Goal: Task Accomplishment & Management: Complete application form

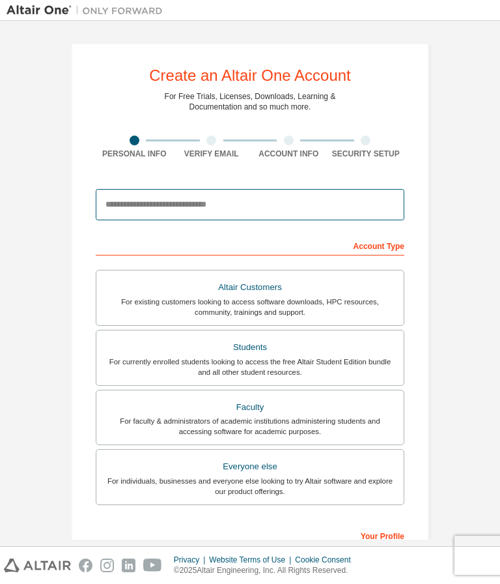
click at [311, 204] on input "email" at bounding box center [250, 204] width 309 height 31
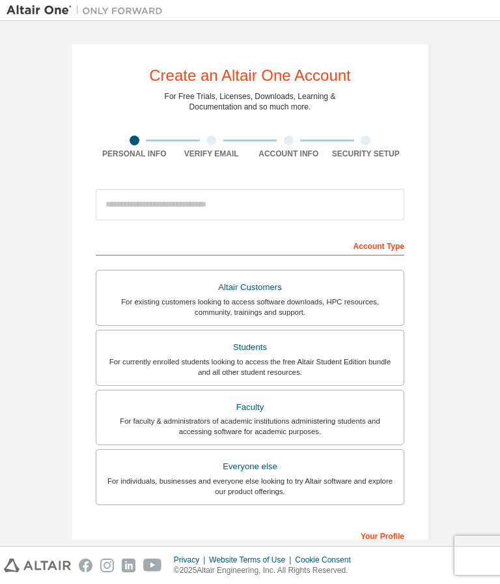
click at [202, 138] on div at bounding box center [212, 140] width 78 height 10
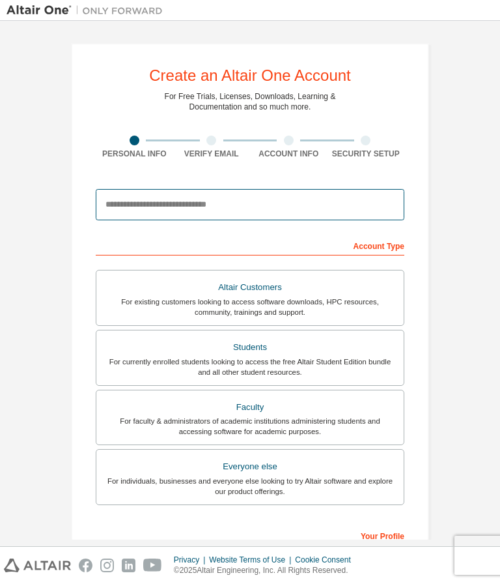
click at [205, 199] on input "email" at bounding box center [250, 204] width 309 height 31
type input "**********"
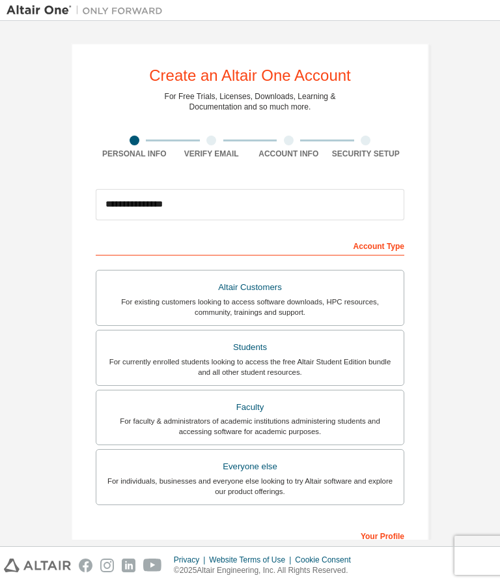
click at [373, 244] on div "Account Type" at bounding box center [250, 245] width 309 height 21
click at [371, 249] on div "Account Type" at bounding box center [250, 245] width 309 height 21
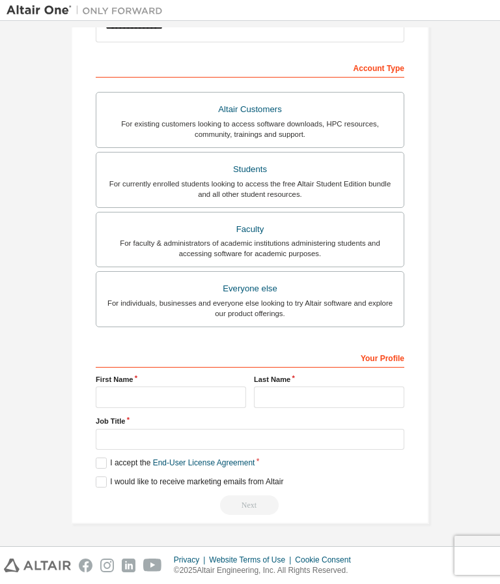
scroll to position [182, 0]
click at [123, 387] on input "text" at bounding box center [171, 396] width 150 height 21
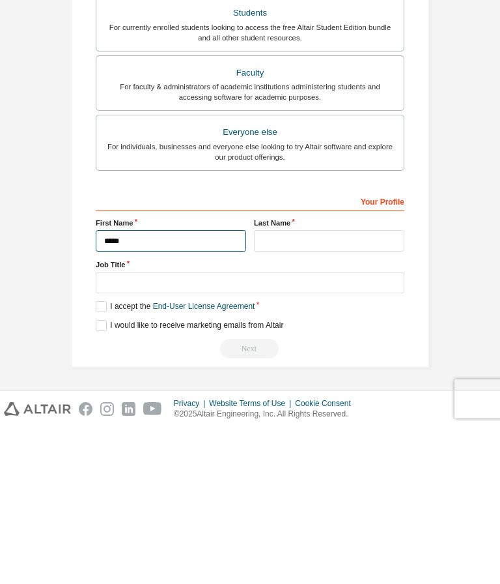
type input "*****"
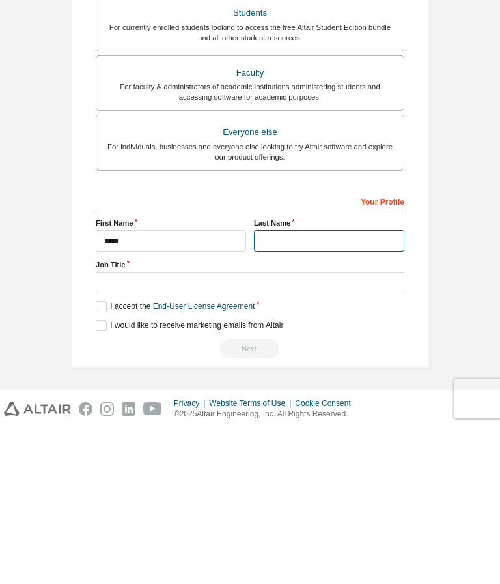
click at [334, 386] on input "text" at bounding box center [329, 396] width 150 height 21
type input "******"
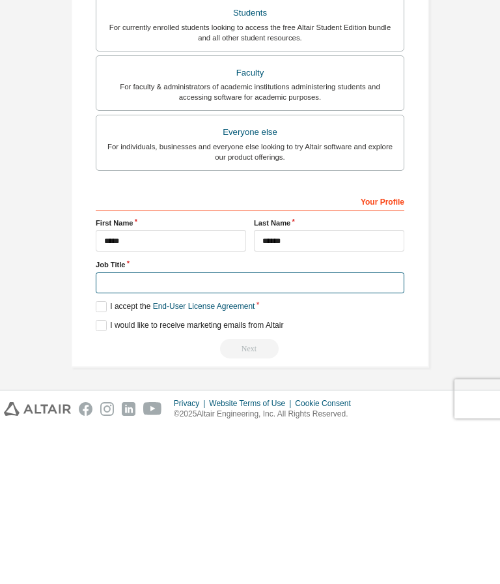
click at [119, 429] on input "text" at bounding box center [250, 439] width 309 height 21
click at [109, 457] on label "I accept the End-User License Agreement" at bounding box center [175, 462] width 159 height 11
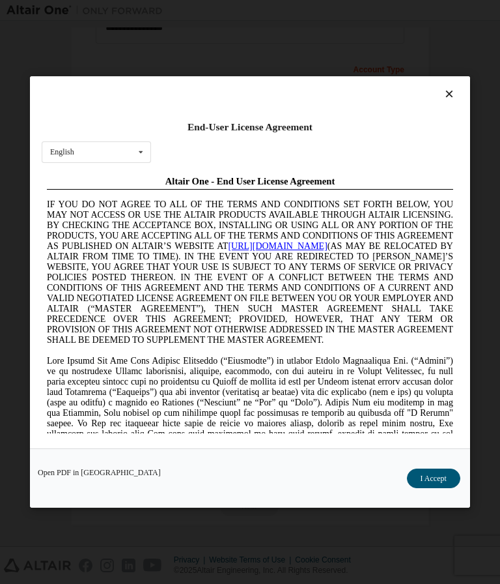
scroll to position [0, 0]
click at [451, 93] on icon at bounding box center [450, 94] width 14 height 12
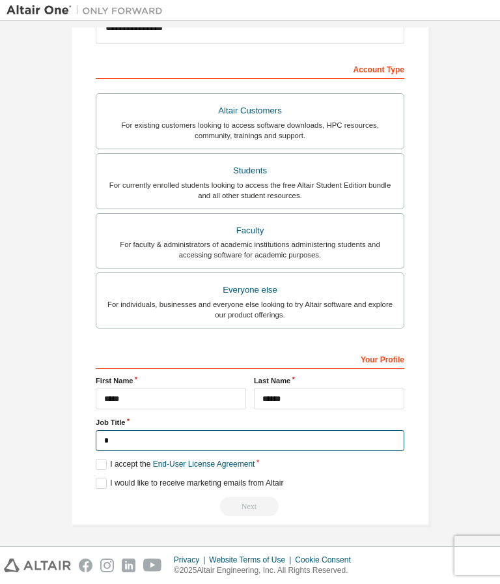
click at [126, 437] on input "*" at bounding box center [250, 440] width 309 height 21
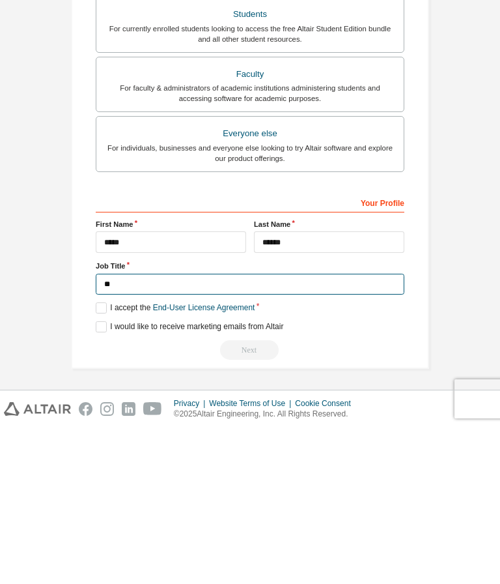
type input "**"
click at [104, 477] on label "I would like to receive marketing emails from Altair" at bounding box center [190, 482] width 188 height 11
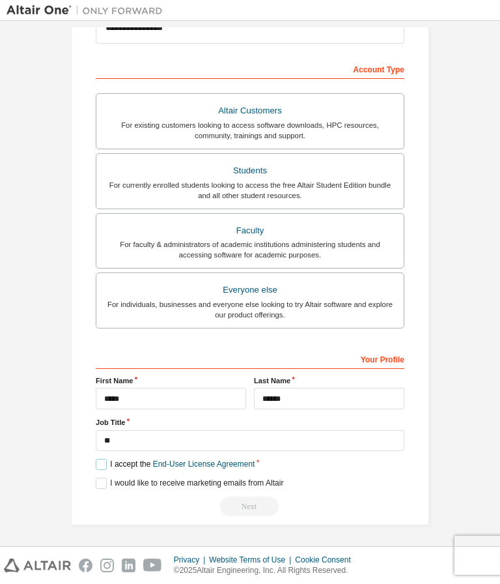
click at [100, 459] on label "I accept the End-User License Agreement" at bounding box center [175, 464] width 159 height 11
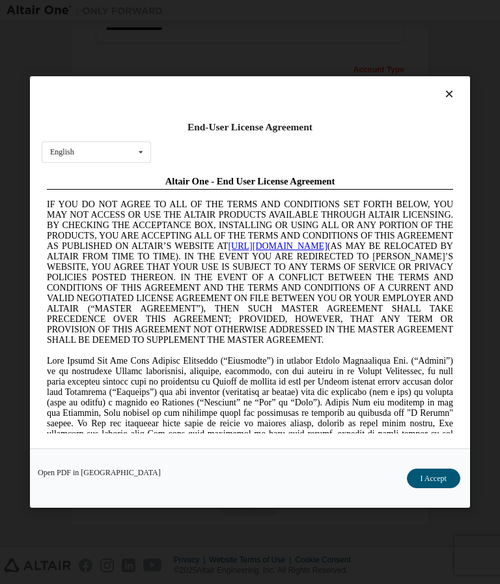
click at [442, 475] on button "I Accept" at bounding box center [433, 478] width 53 height 20
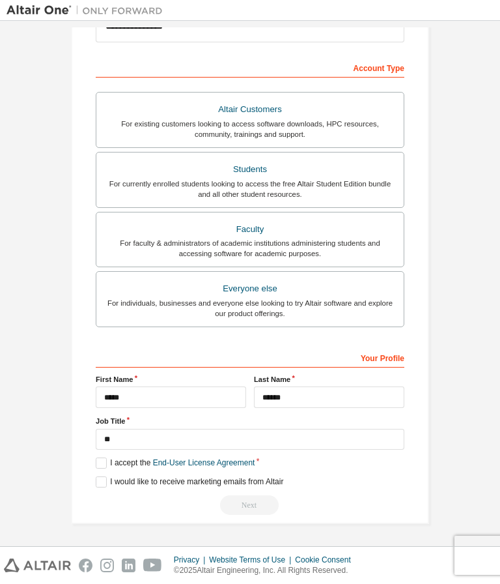
scroll to position [177, 0]
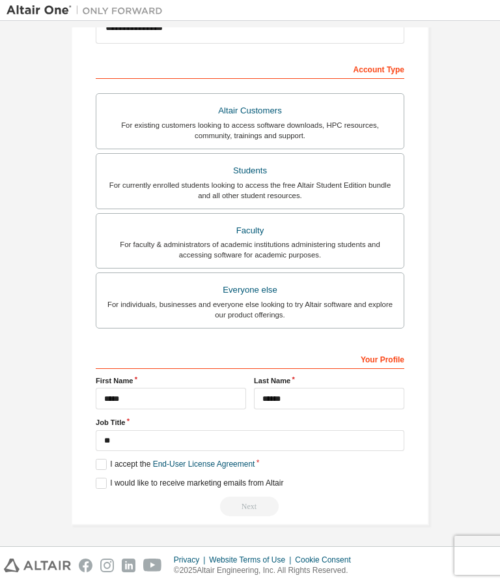
click at [244, 502] on div "Next" at bounding box center [250, 506] width 309 height 20
click at [244, 504] on div "Next" at bounding box center [250, 506] width 309 height 20
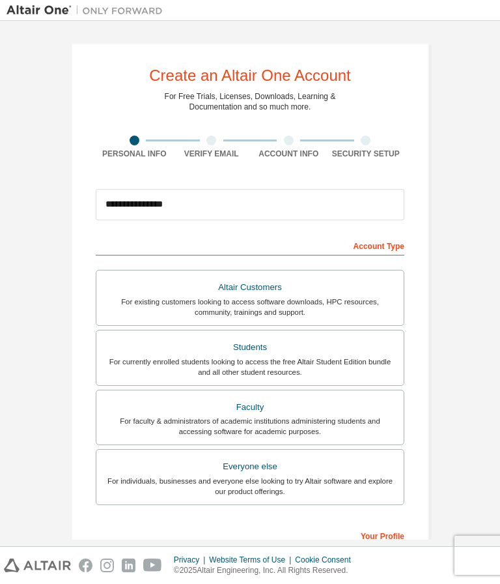
scroll to position [0, 0]
click at [209, 249] on div "Account Type" at bounding box center [250, 245] width 309 height 21
click at [183, 241] on div "Account Type" at bounding box center [250, 245] width 309 height 21
click at [182, 241] on div "Account Type" at bounding box center [250, 245] width 309 height 21
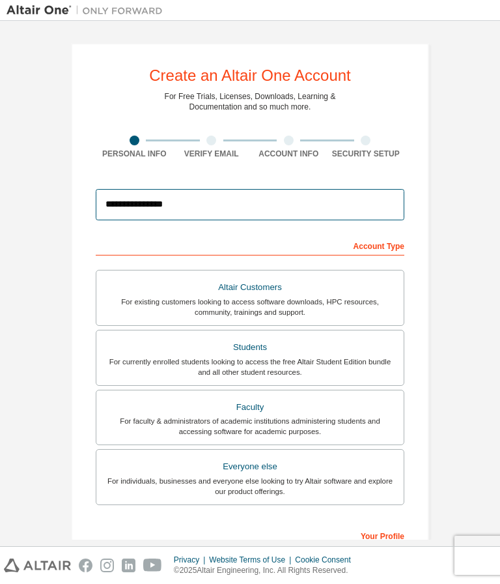
click at [150, 219] on input "**********" at bounding box center [250, 204] width 309 height 31
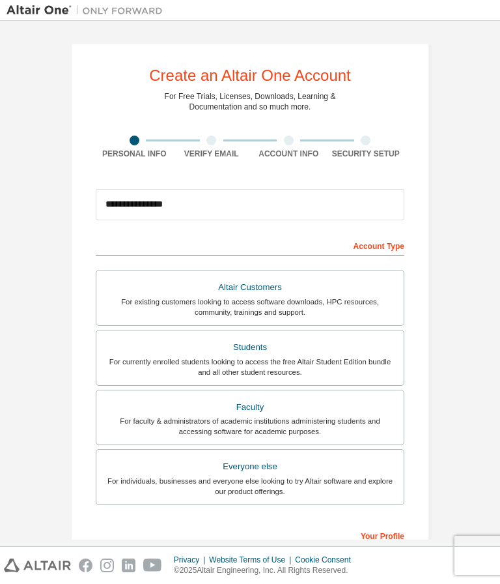
click at [145, 257] on div "**********" at bounding box center [250, 464] width 309 height 458
click at [155, 251] on div "Account Type" at bounding box center [250, 245] width 309 height 21
click at [171, 246] on div "Account Type" at bounding box center [250, 245] width 309 height 21
click at [380, 253] on div "Account Type" at bounding box center [250, 245] width 309 height 21
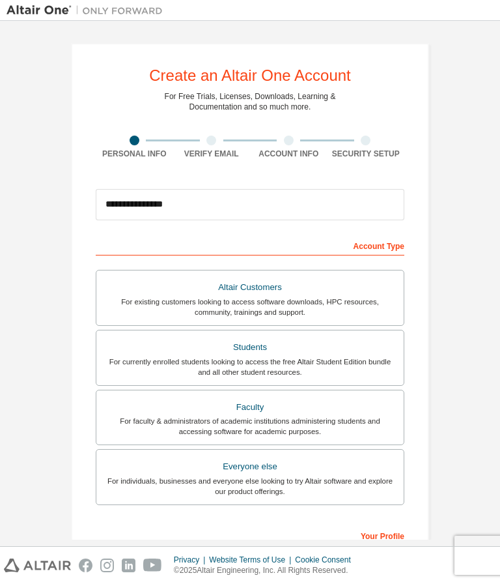
click at [380, 252] on div "Account Type" at bounding box center [250, 245] width 309 height 21
click at [389, 245] on div "Account Type" at bounding box center [250, 245] width 309 height 21
click at [139, 292] on div "Altair Customers" at bounding box center [250, 287] width 292 height 18
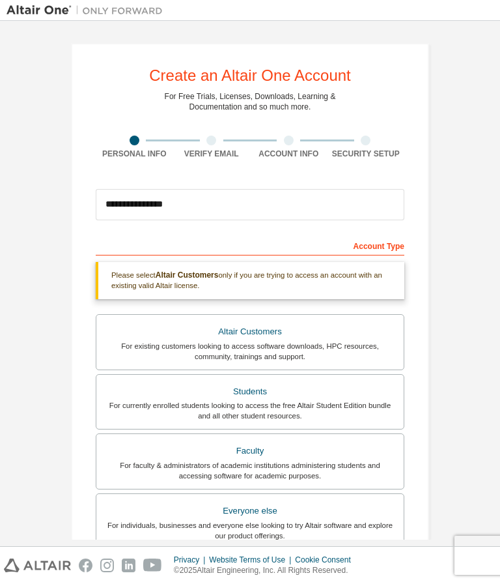
click at [339, 403] on div "For currently enrolled students looking to access the free Altair Student Editi…" at bounding box center [250, 410] width 292 height 21
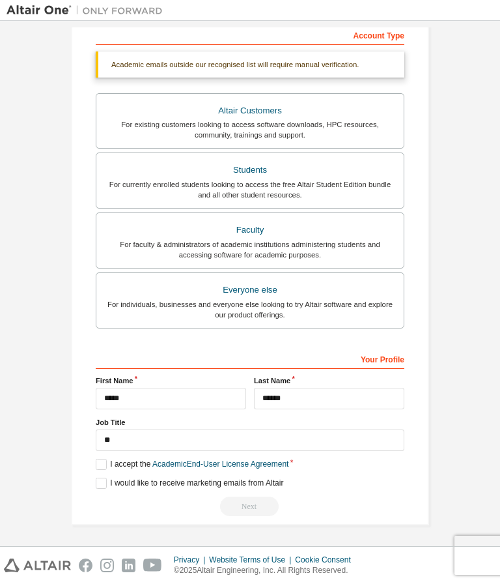
scroll to position [210, 0]
click at [261, 464] on link "Academic End-User License Agreement" at bounding box center [220, 464] width 136 height 9
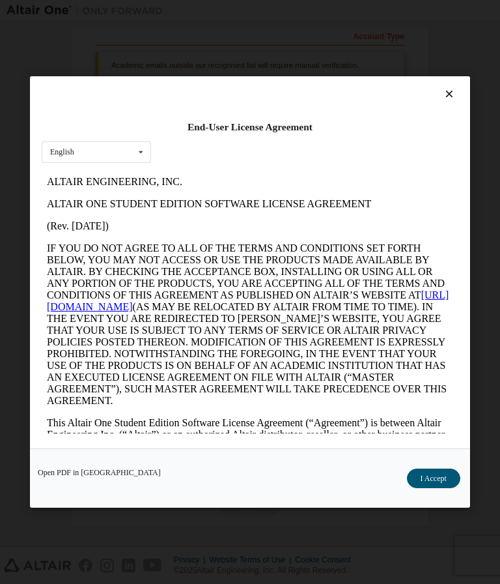
scroll to position [0, 0]
click at [451, 91] on icon at bounding box center [450, 94] width 14 height 12
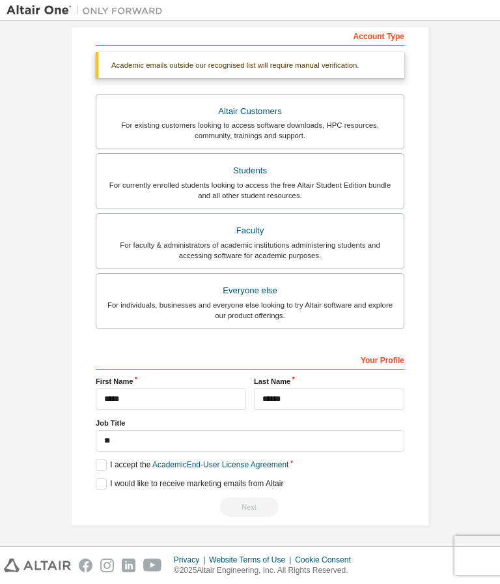
click at [140, 294] on div "Everyone else" at bounding box center [250, 290] width 292 height 18
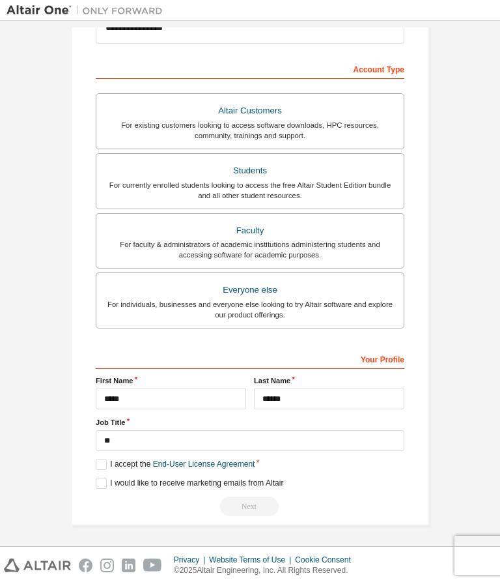
click at [101, 199] on label "Students For currently enrolled students looking to access the free Altair Stud…" at bounding box center [250, 181] width 309 height 56
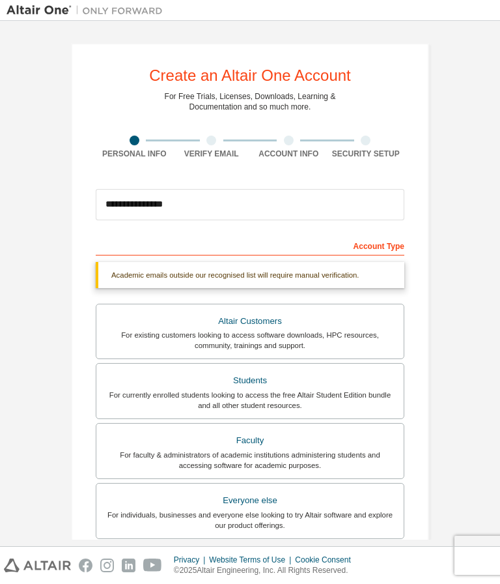
scroll to position [0, 0]
click at [158, 121] on div "**********" at bounding box center [250, 389] width 358 height 692
click at [274, 134] on div "**********" at bounding box center [250, 389] width 358 height 692
click at [277, 169] on div "**********" at bounding box center [250, 389] width 358 height 692
click at [257, 141] on div at bounding box center [289, 140] width 78 height 10
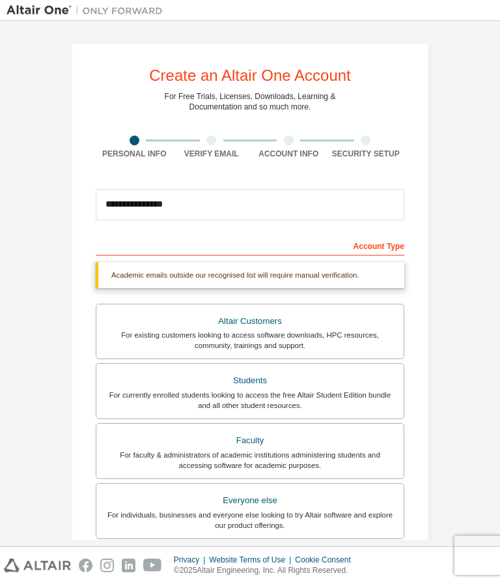
click at [257, 141] on div at bounding box center [289, 140] width 78 height 10
click at [416, 227] on div "**********" at bounding box center [250, 389] width 358 height 692
click at [390, 246] on div "Account Type" at bounding box center [250, 245] width 309 height 21
click at [266, 247] on div "Account Type" at bounding box center [250, 245] width 309 height 21
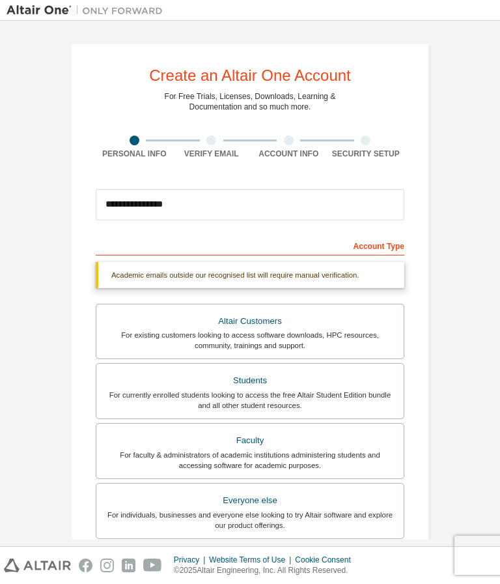
click at [266, 246] on div "Account Type" at bounding box center [250, 245] width 309 height 21
click at [138, 254] on div "Account Type" at bounding box center [250, 245] width 309 height 21
click at [169, 272] on div "Academic emails outside our recognised list will require manual verification." at bounding box center [250, 275] width 309 height 26
click at [170, 275] on div "Academic emails outside our recognised list will require manual verification." at bounding box center [250, 275] width 309 height 26
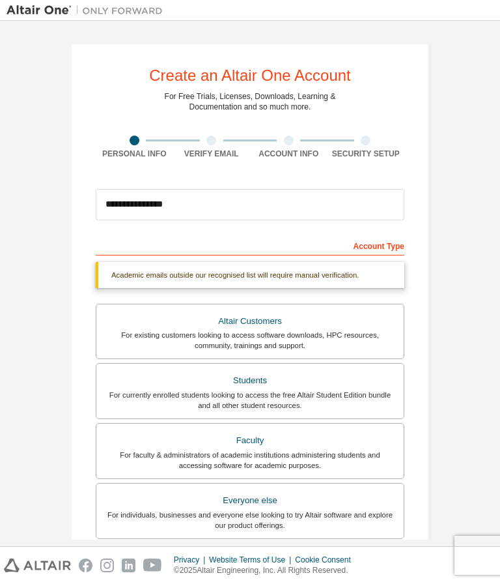
click at [193, 227] on form "**********" at bounding box center [250, 454] width 309 height 544
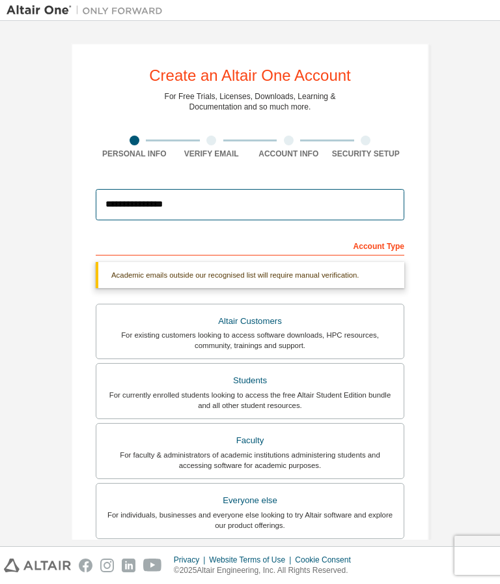
click at [173, 214] on input "**********" at bounding box center [250, 204] width 309 height 31
type input "*"
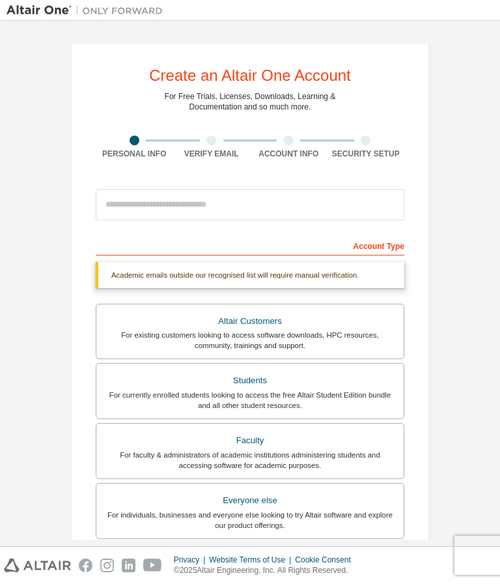
click at [139, 142] on div at bounding box center [135, 140] width 10 height 10
click at [211, 139] on div at bounding box center [212, 140] width 10 height 10
click at [229, 141] on div at bounding box center [212, 140] width 78 height 10
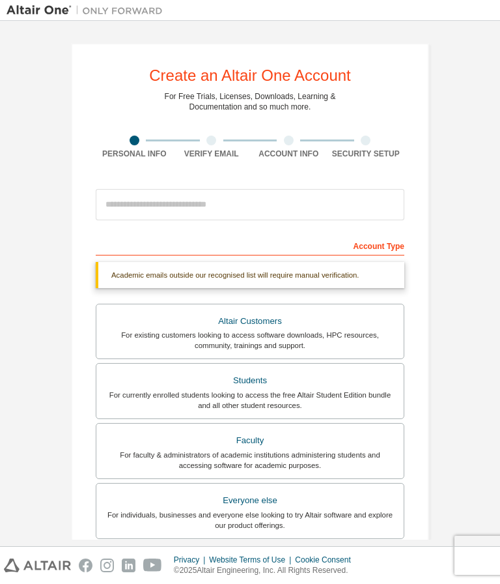
click at [245, 142] on div at bounding box center [212, 140] width 78 height 10
click at [154, 141] on div at bounding box center [135, 140] width 78 height 10
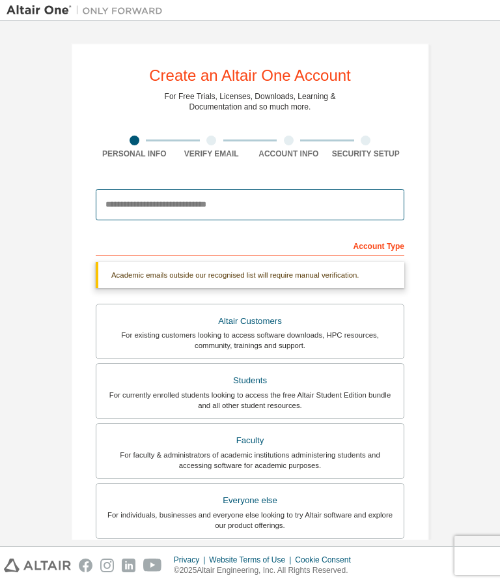
click at [133, 195] on input "email" at bounding box center [250, 204] width 309 height 31
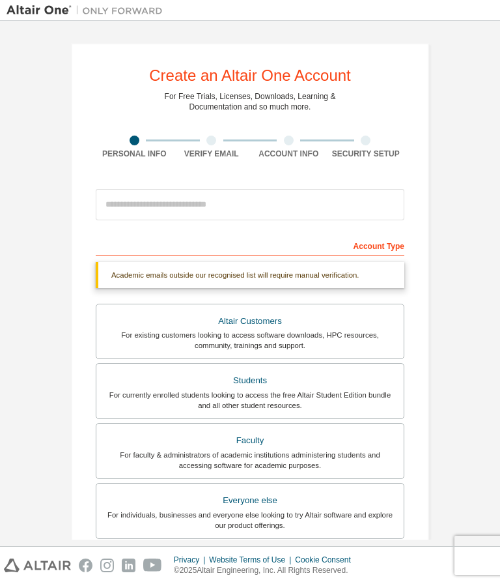
click at [106, 16] on img at bounding box center [88, 10] width 163 height 13
click at [95, 13] on img at bounding box center [88, 10] width 163 height 13
click at [94, 12] on img at bounding box center [88, 10] width 163 height 13
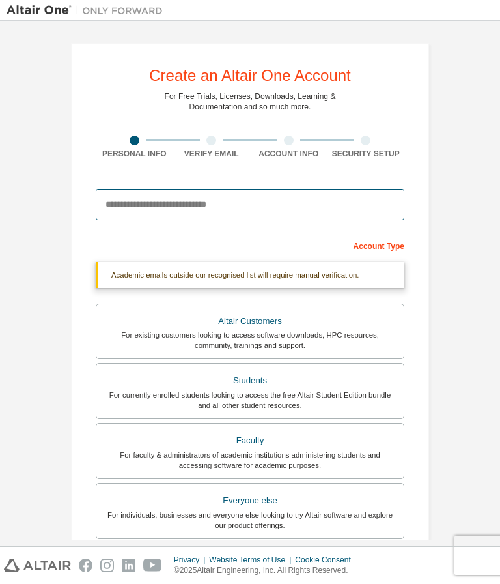
click at [114, 201] on input "email" at bounding box center [250, 204] width 309 height 31
type input "*********"
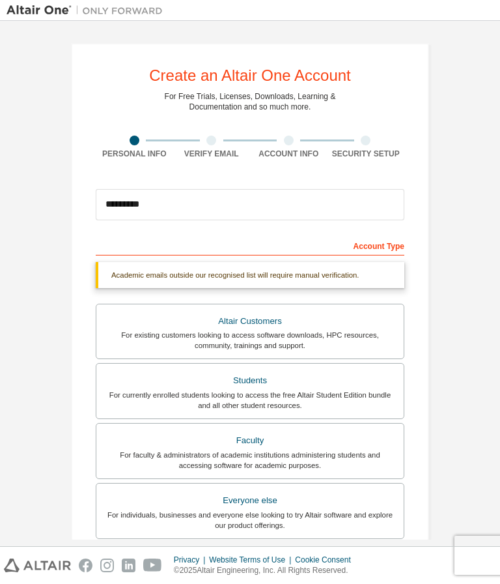
click at [247, 229] on form "This is a federated email. No need to register a new account. You should be abl…" at bounding box center [250, 454] width 309 height 544
click at [246, 228] on form "This is a federated email. No need to register a new account. You should be abl…" at bounding box center [250, 454] width 309 height 544
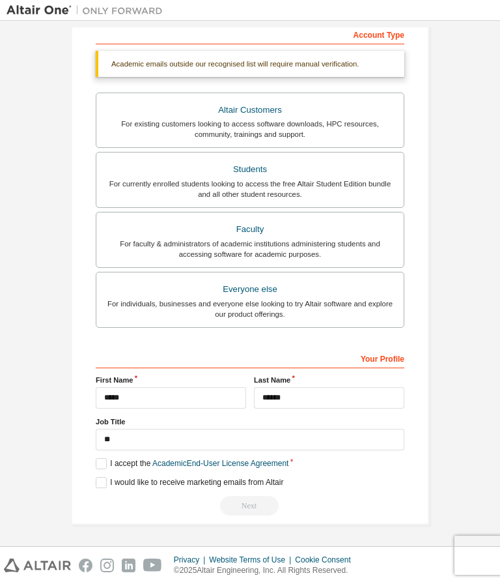
scroll to position [210, 0]
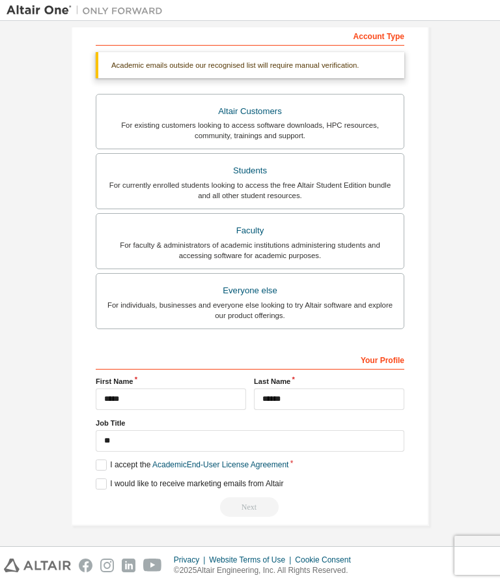
click at [246, 502] on div "Next" at bounding box center [250, 507] width 309 height 20
